Goal: Task Accomplishment & Management: Manage account settings

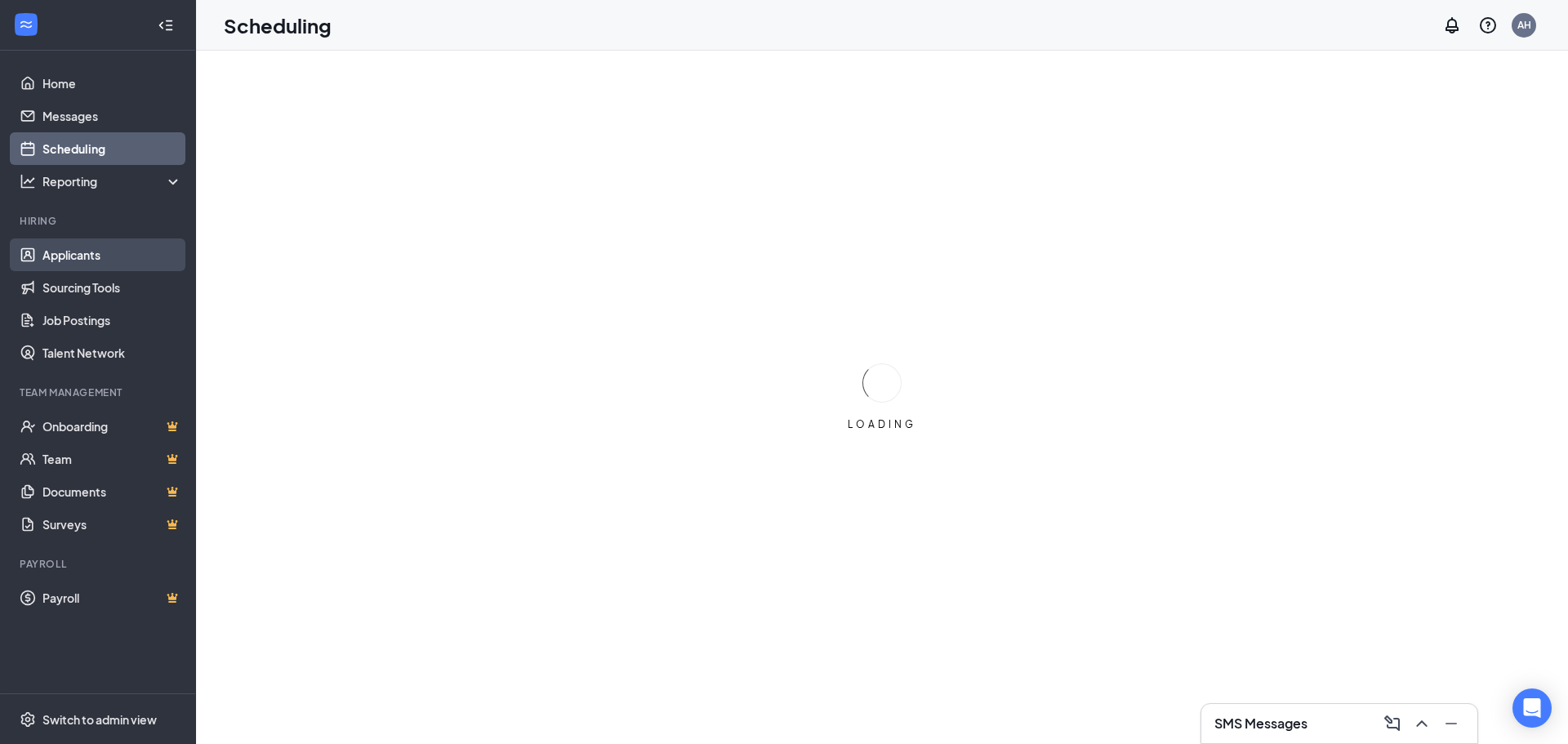
click at [43, 258] on link "Applicants" at bounding box center [113, 255] width 139 height 33
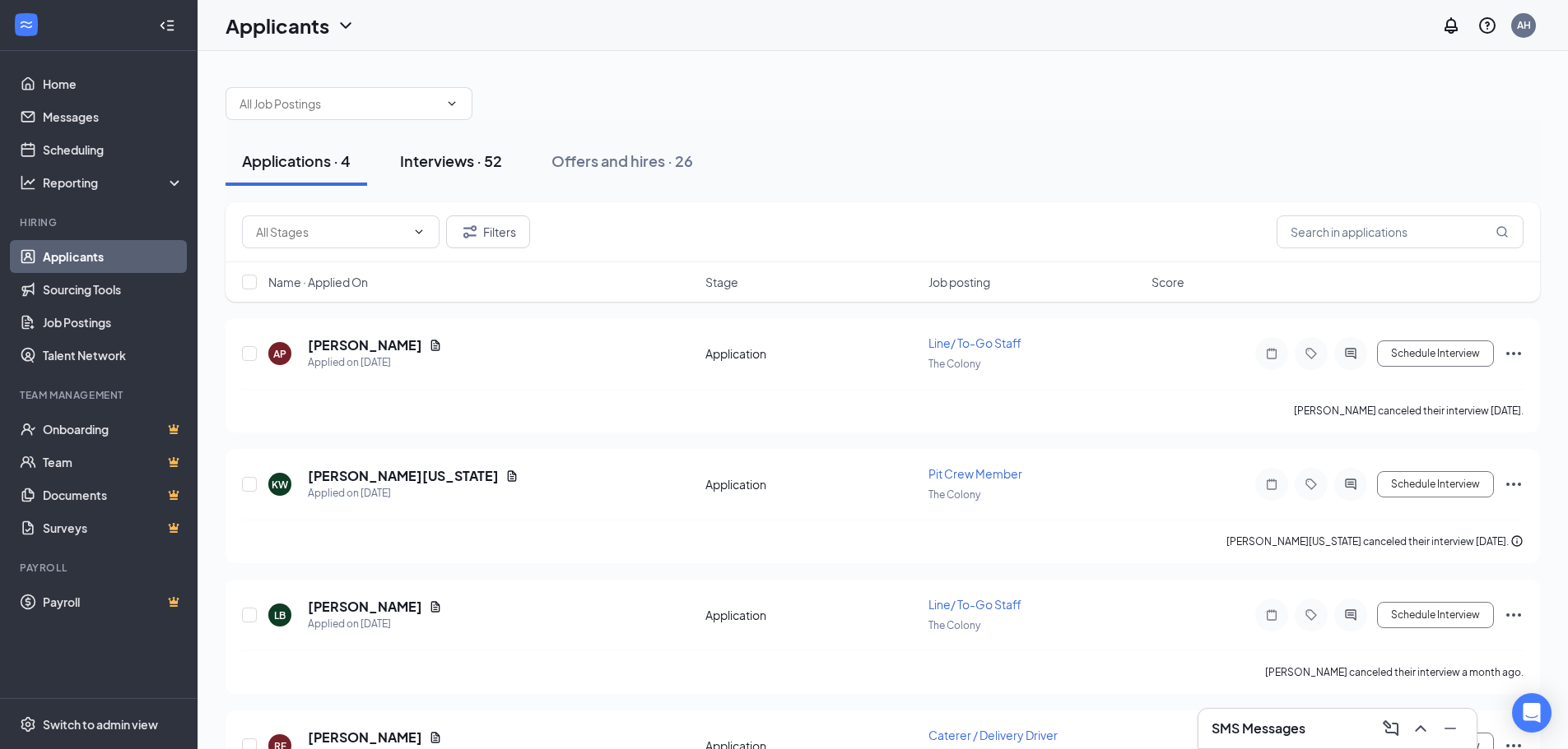
click at [485, 158] on div "Interviews · 52" at bounding box center [451, 160] width 102 height 21
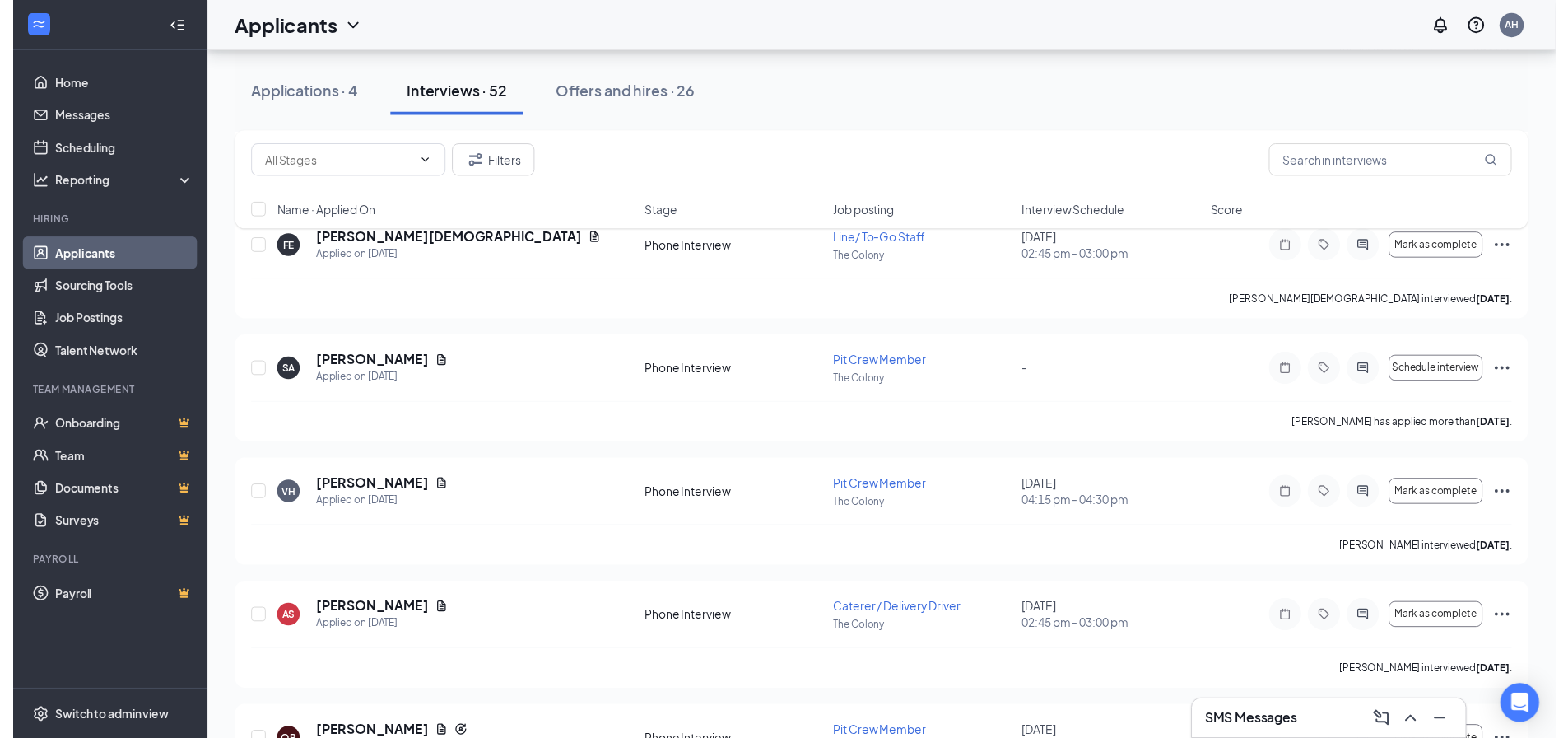
scroll to position [1379, 0]
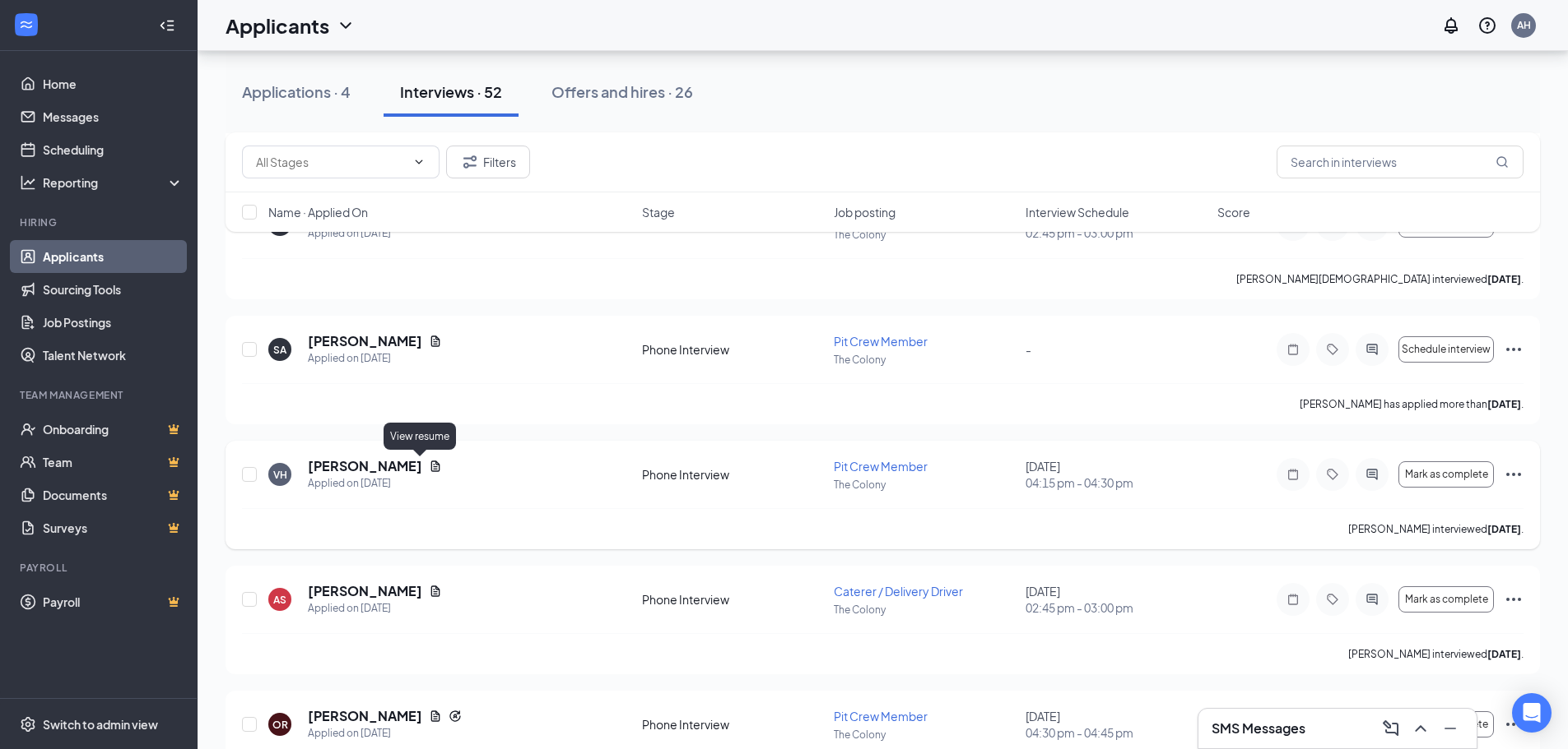
click at [429, 462] on icon "Document" at bounding box center [435, 466] width 13 height 13
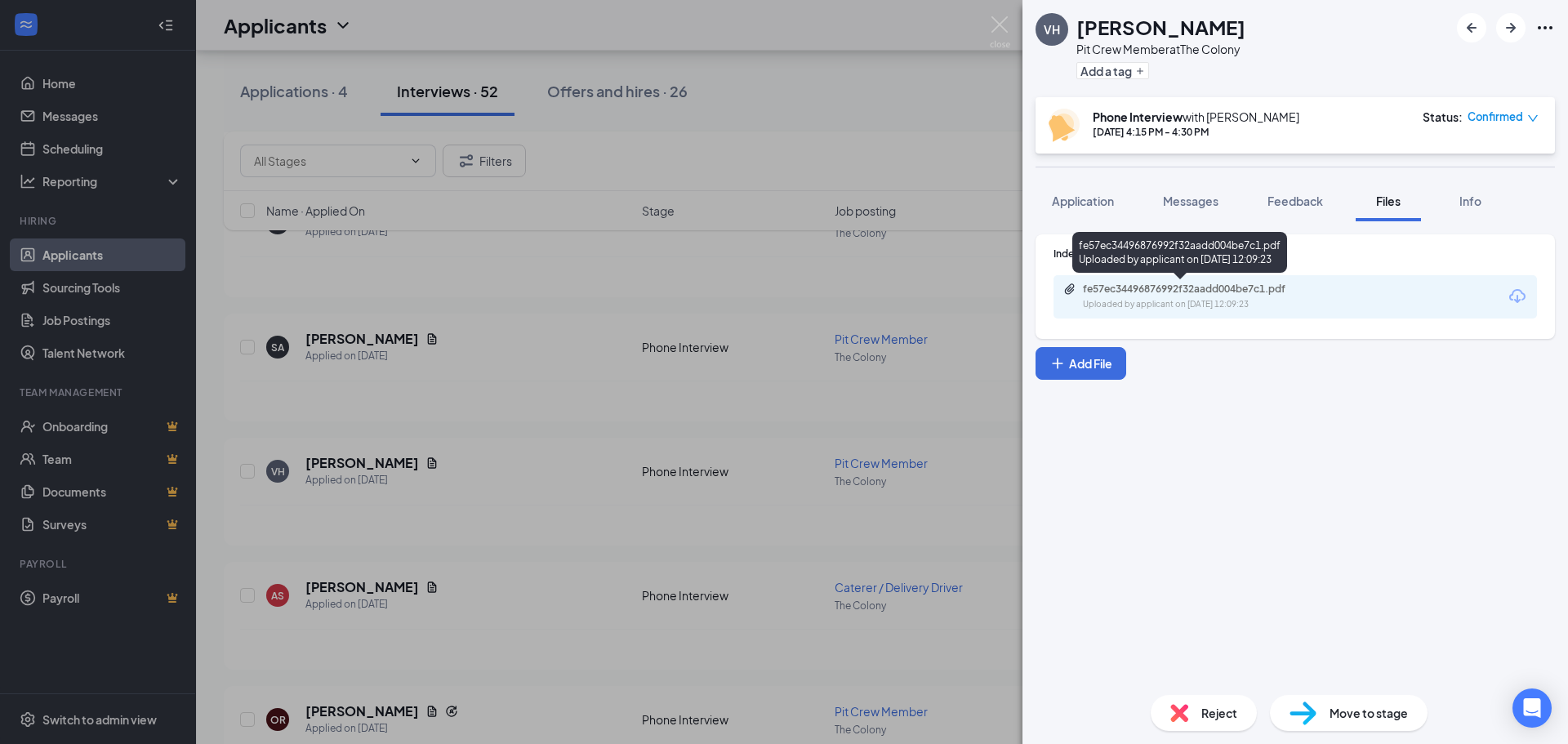
click at [1201, 302] on div "Uploaded by applicant on [DATE] 12:09:23" at bounding box center [1205, 305] width 245 height 13
click at [568, 297] on div "VH [PERSON_NAME] Pit Crew Member at The Colony Add a tag Phone Interview with […" at bounding box center [784, 372] width 1568 height 744
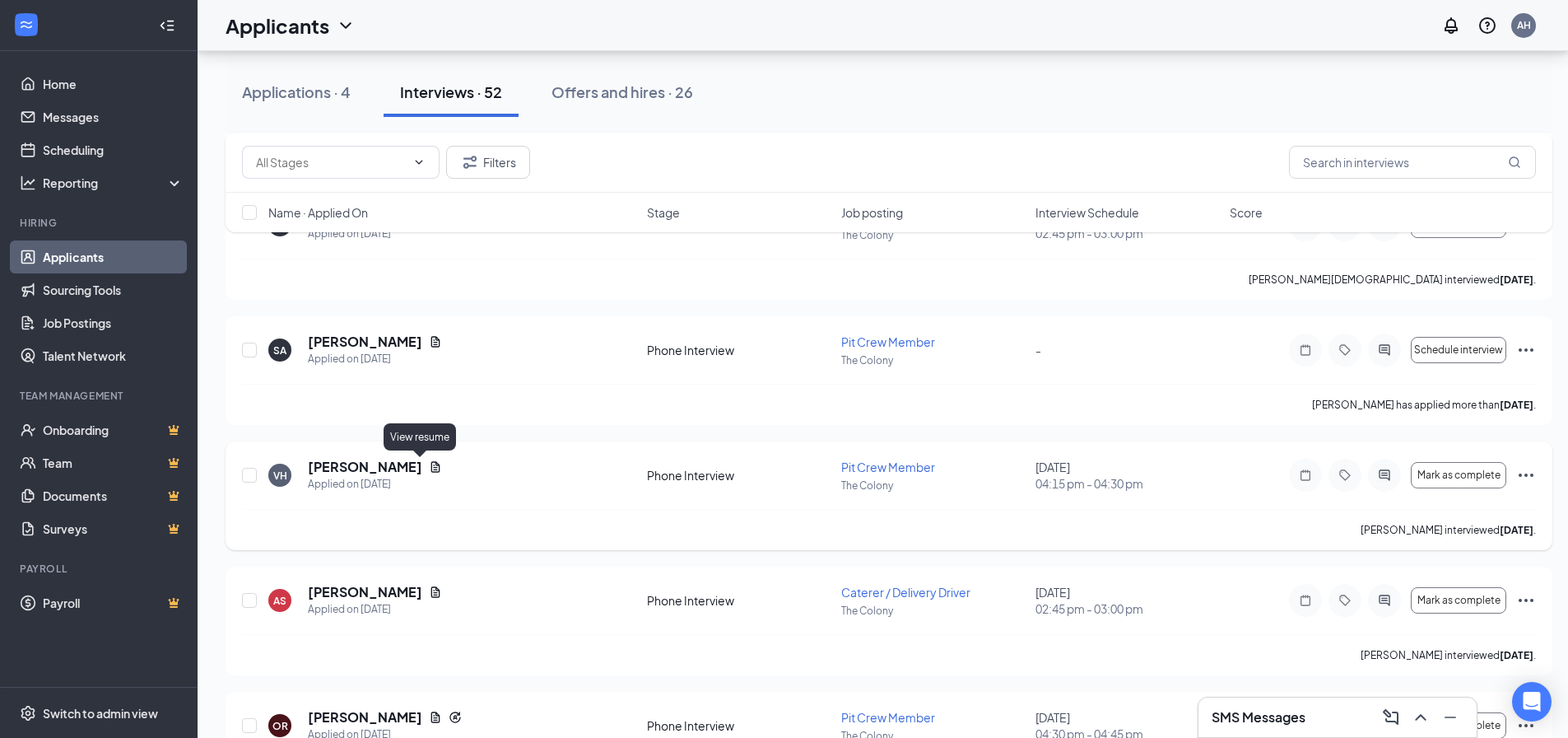
click at [429, 464] on icon "Document" at bounding box center [435, 466] width 13 height 14
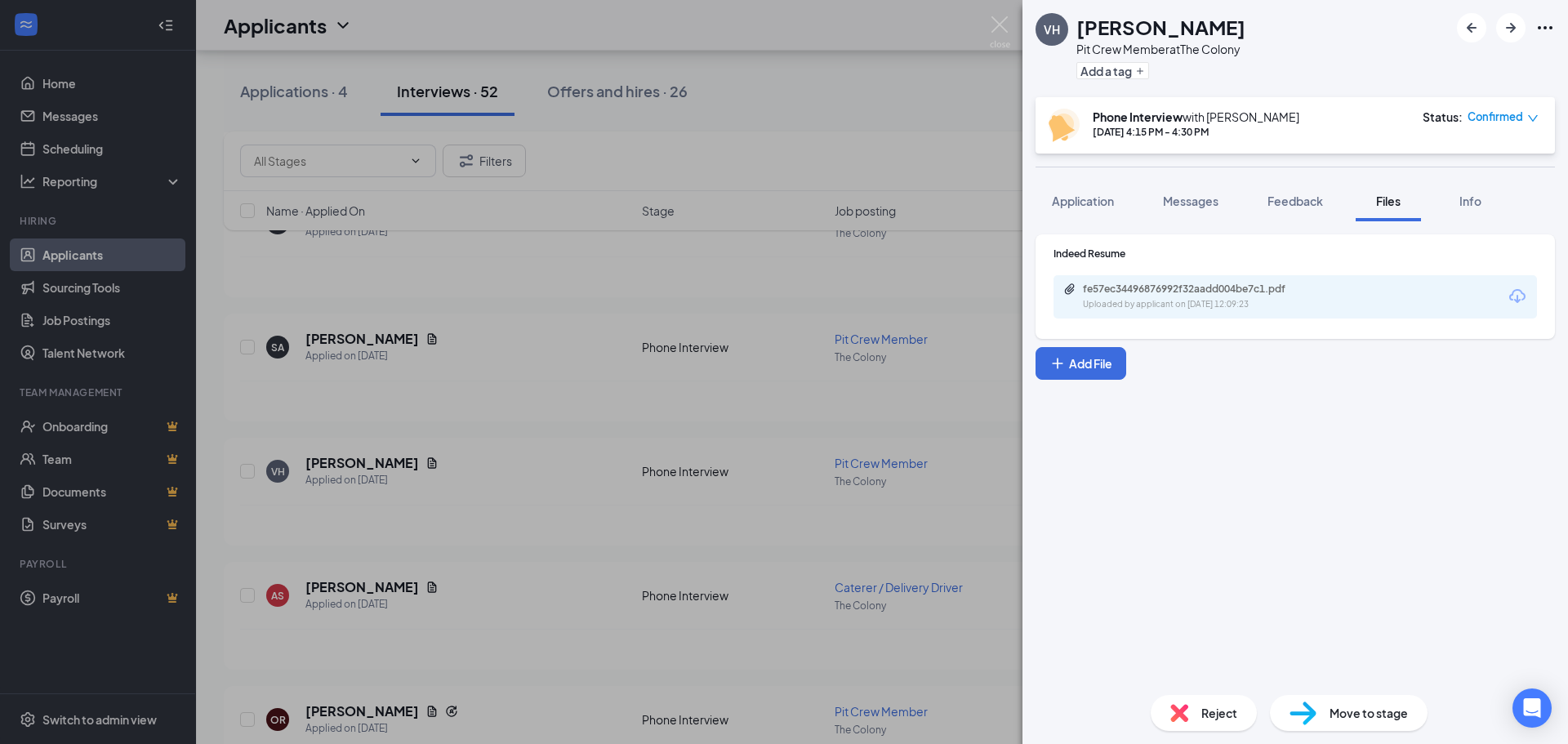
click at [1194, 303] on div "Uploaded by applicant on [DATE] 12:09:23" at bounding box center [1205, 305] width 245 height 13
click at [562, 135] on div "VH [PERSON_NAME] Pit Crew Member at The Colony Add a tag Phone Interview with […" at bounding box center [784, 372] width 1568 height 744
